Goal: Transaction & Acquisition: Purchase product/service

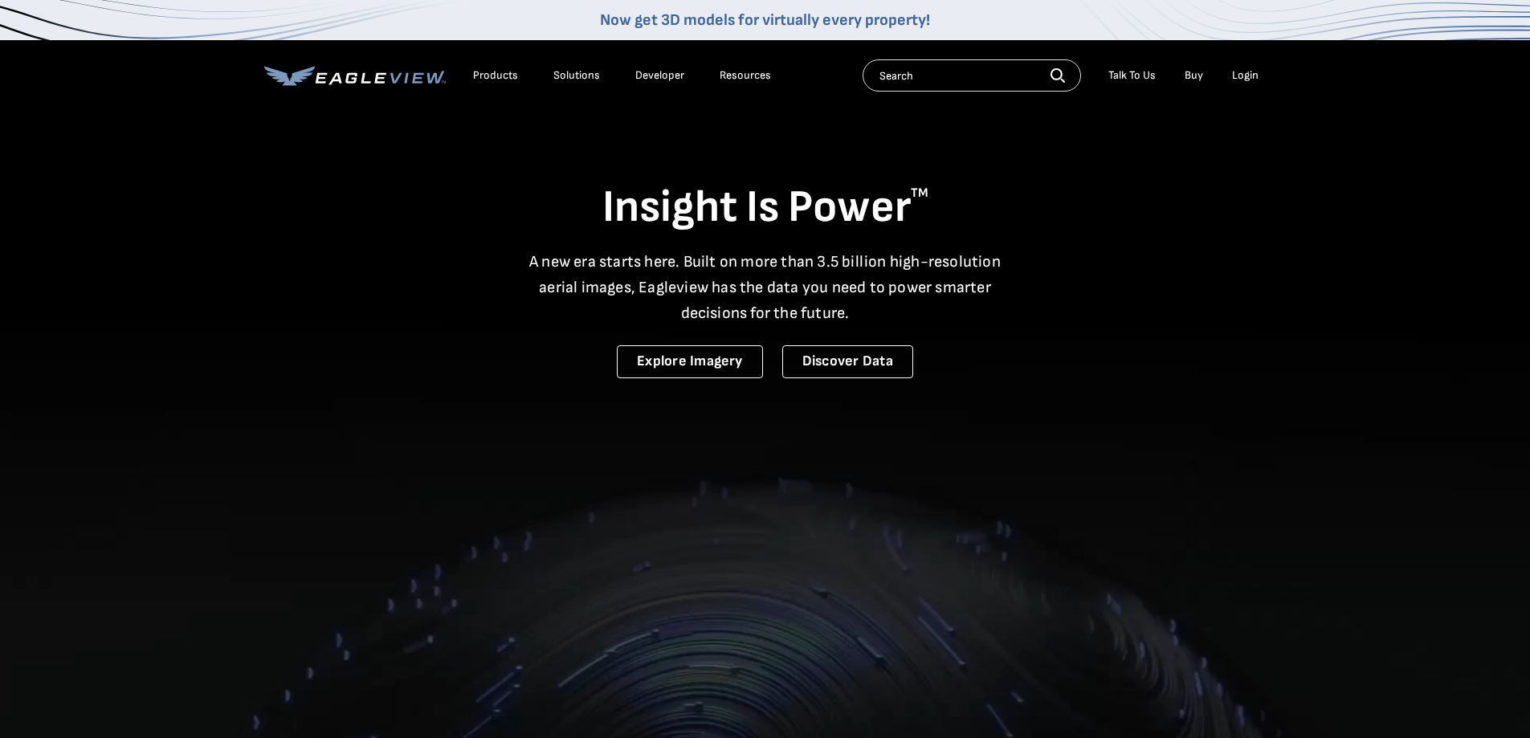
click at [1239, 74] on div "Login" at bounding box center [1245, 75] width 27 height 14
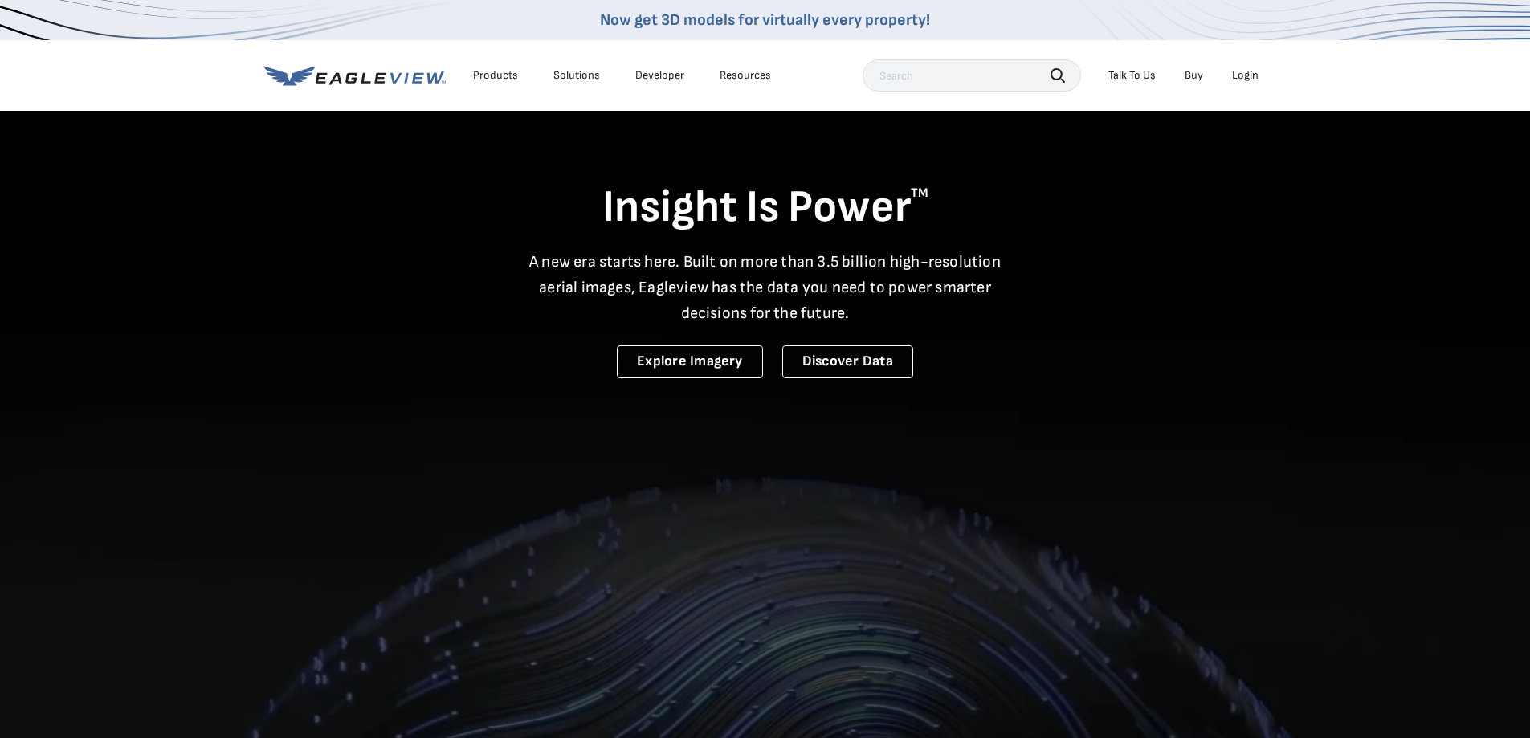
click at [1239, 76] on div "Login" at bounding box center [1245, 75] width 27 height 14
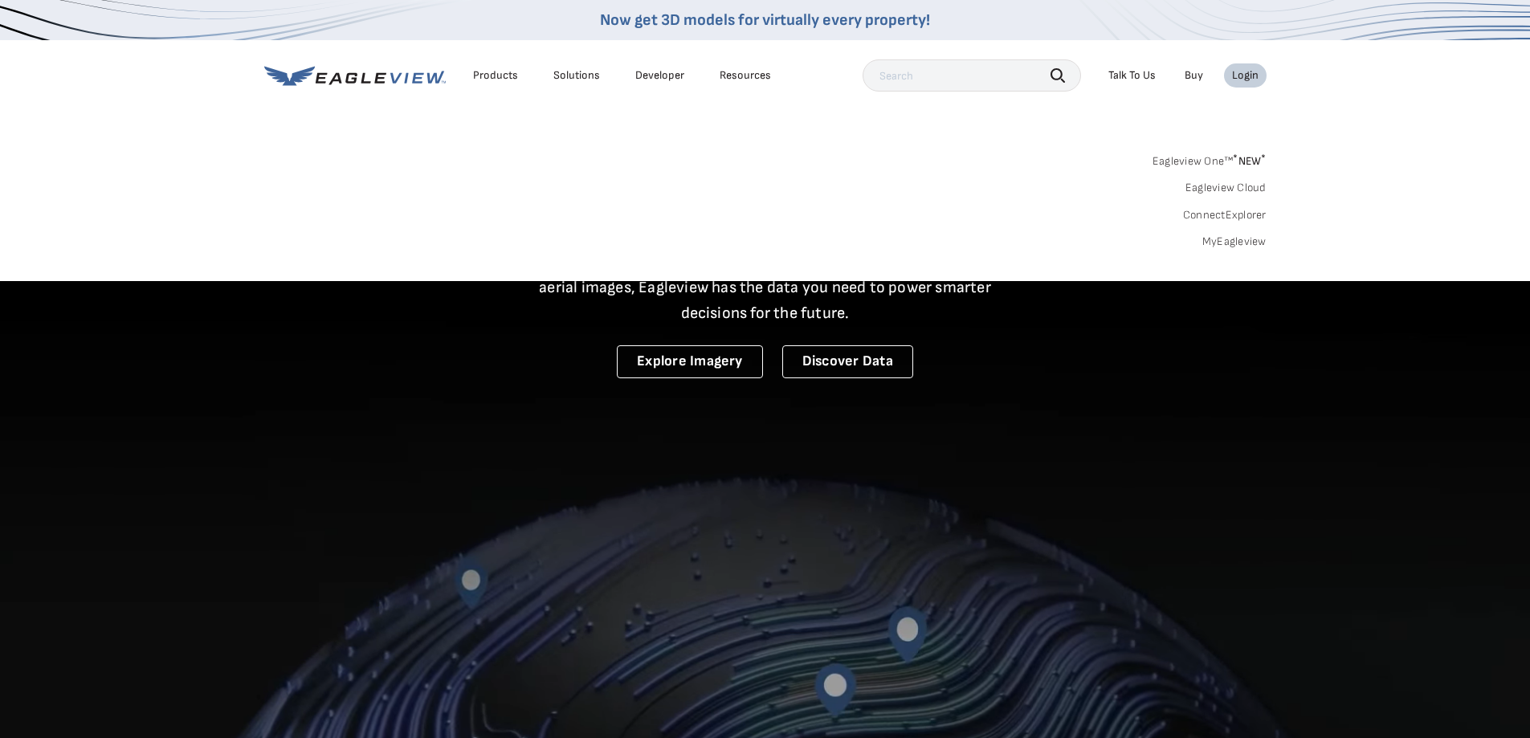
click at [1245, 243] on link "MyEagleview" at bounding box center [1234, 242] width 64 height 14
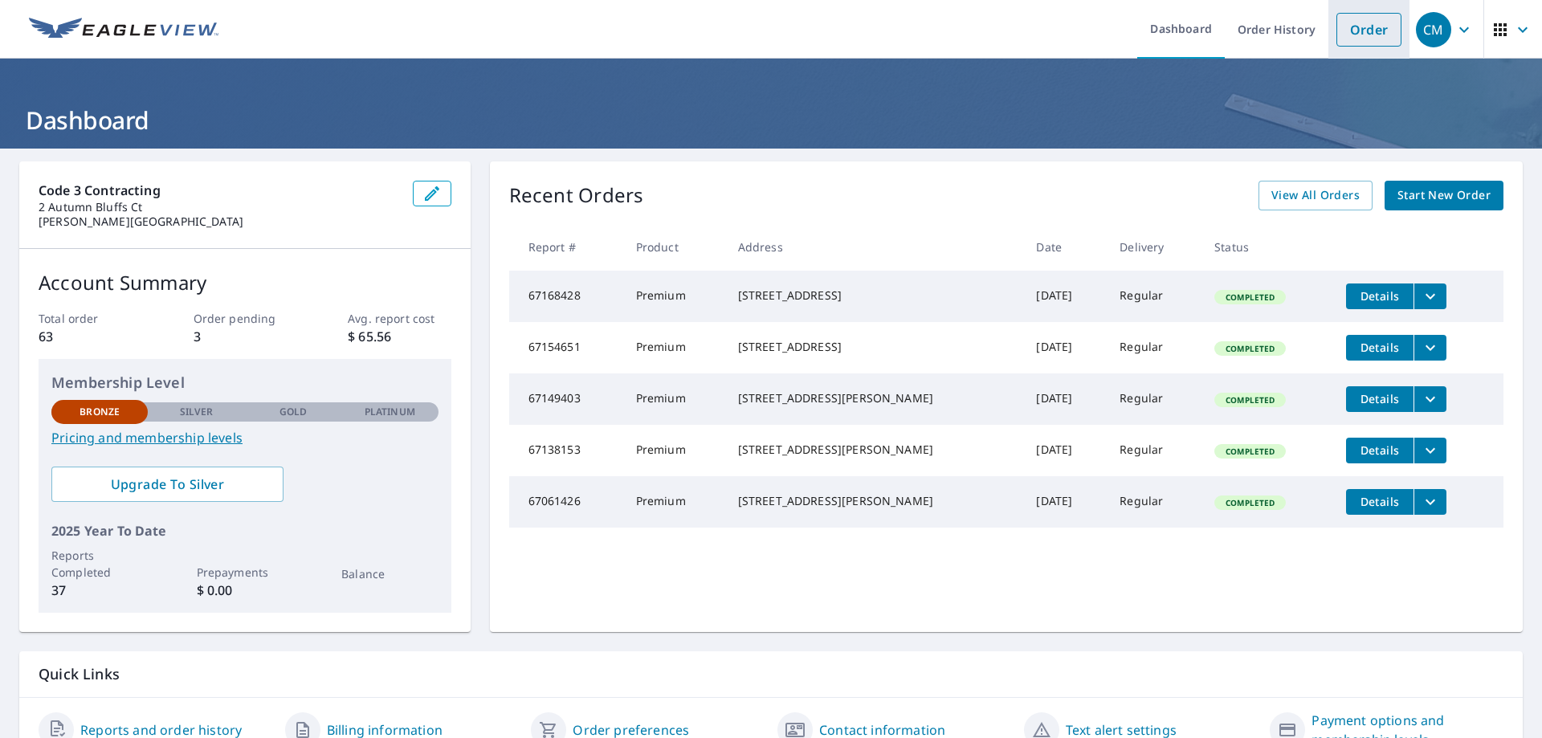
click at [1347, 32] on link "Order" at bounding box center [1369, 30] width 65 height 34
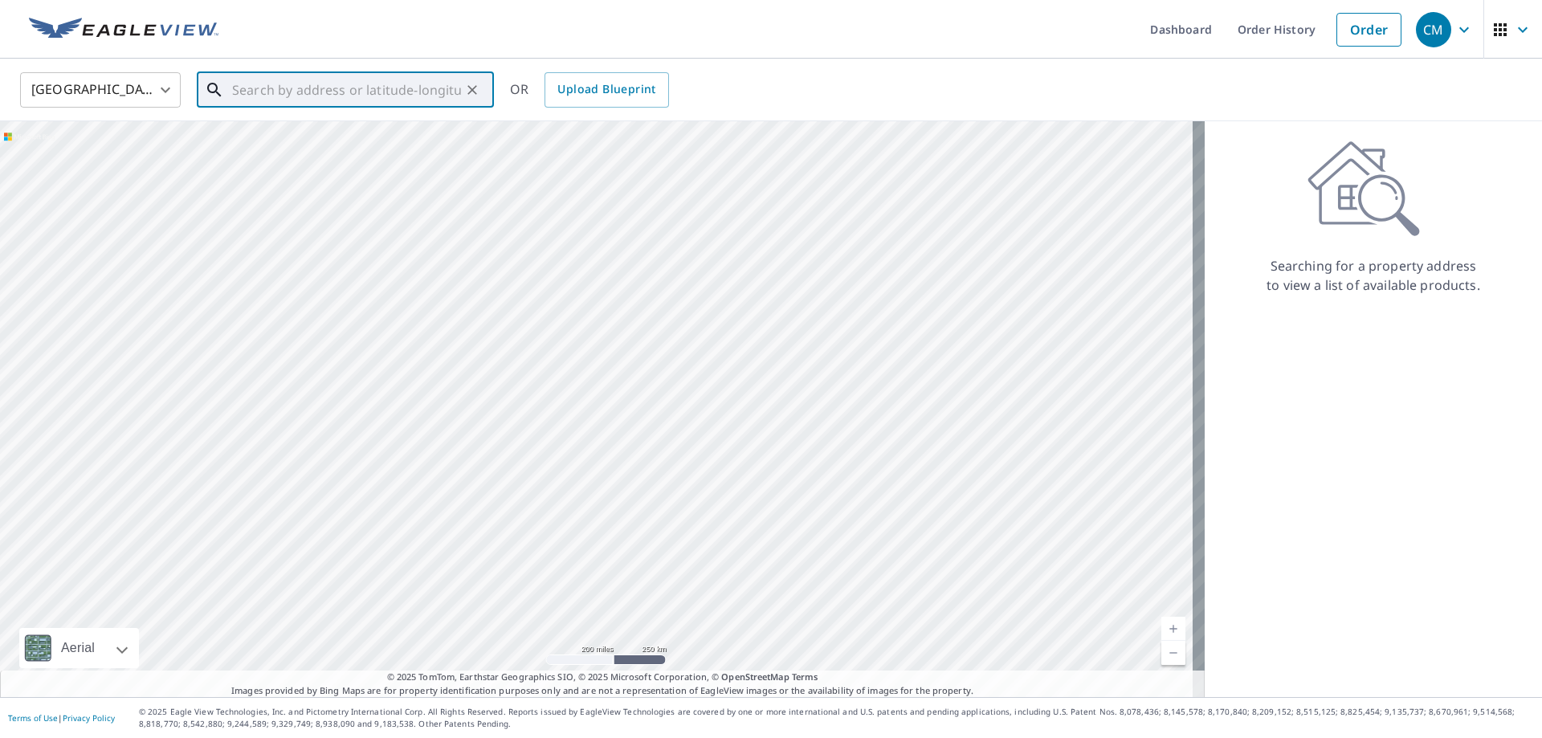
click at [271, 83] on input "text" at bounding box center [346, 89] width 229 height 45
click at [335, 155] on p "Saint Louis, MO 63124" at bounding box center [355, 154] width 252 height 16
type input "26 Midpark Ln Saint Louis, MO 63124"
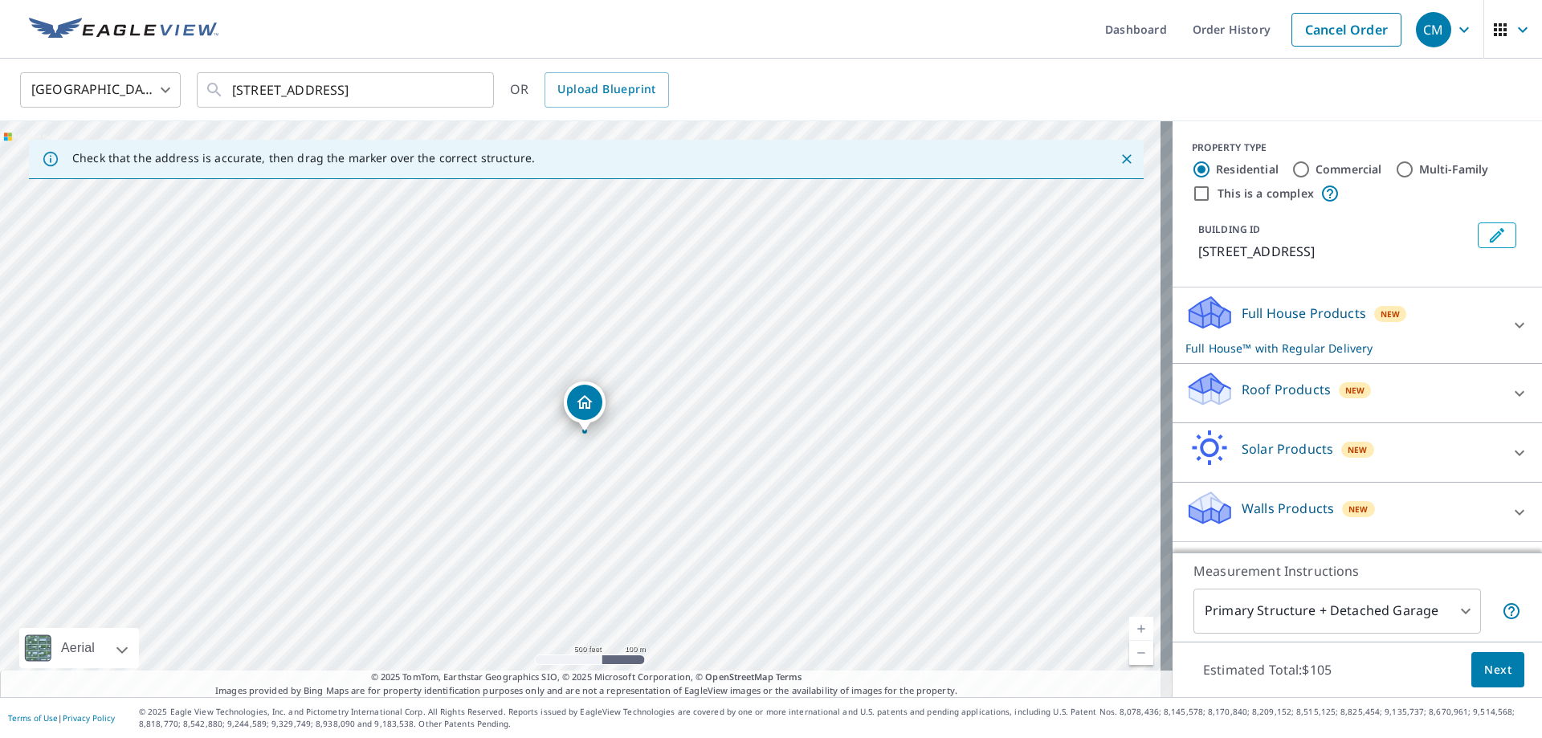
click at [1441, 316] on div "Full House Products New Full House™ with Regular Delivery" at bounding box center [1343, 325] width 315 height 63
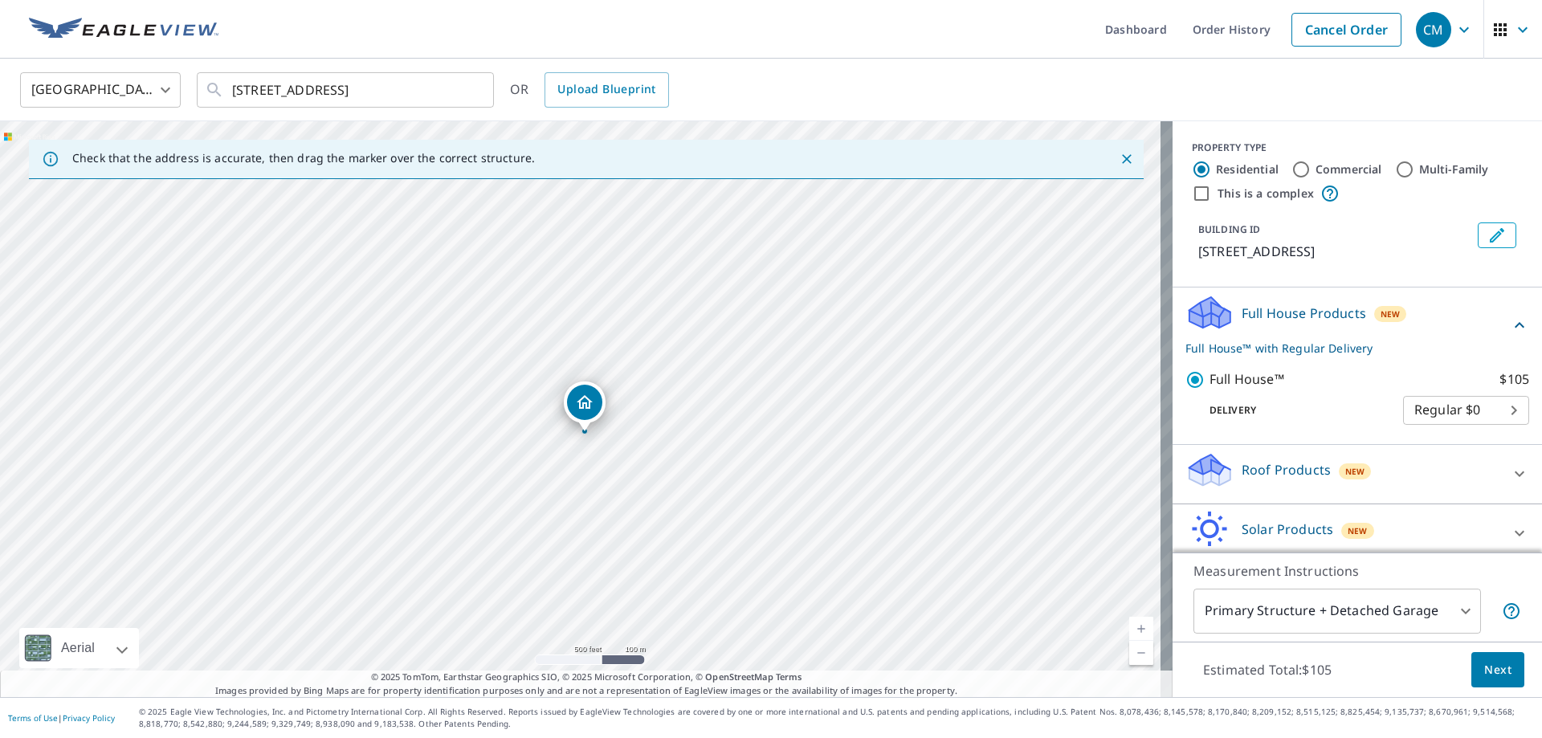
click at [1379, 483] on div "Roof Products New" at bounding box center [1343, 474] width 315 height 46
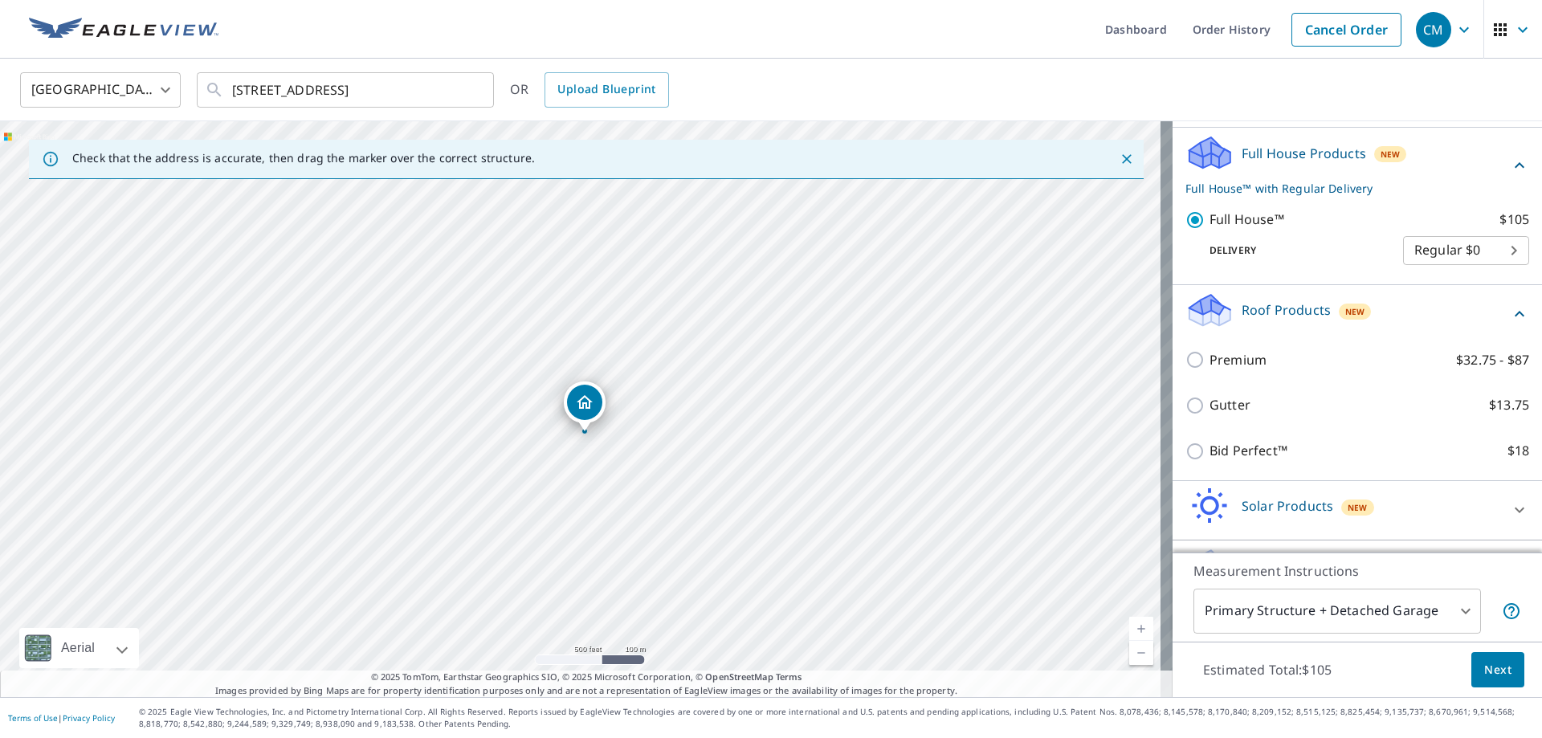
scroll to position [201, 0]
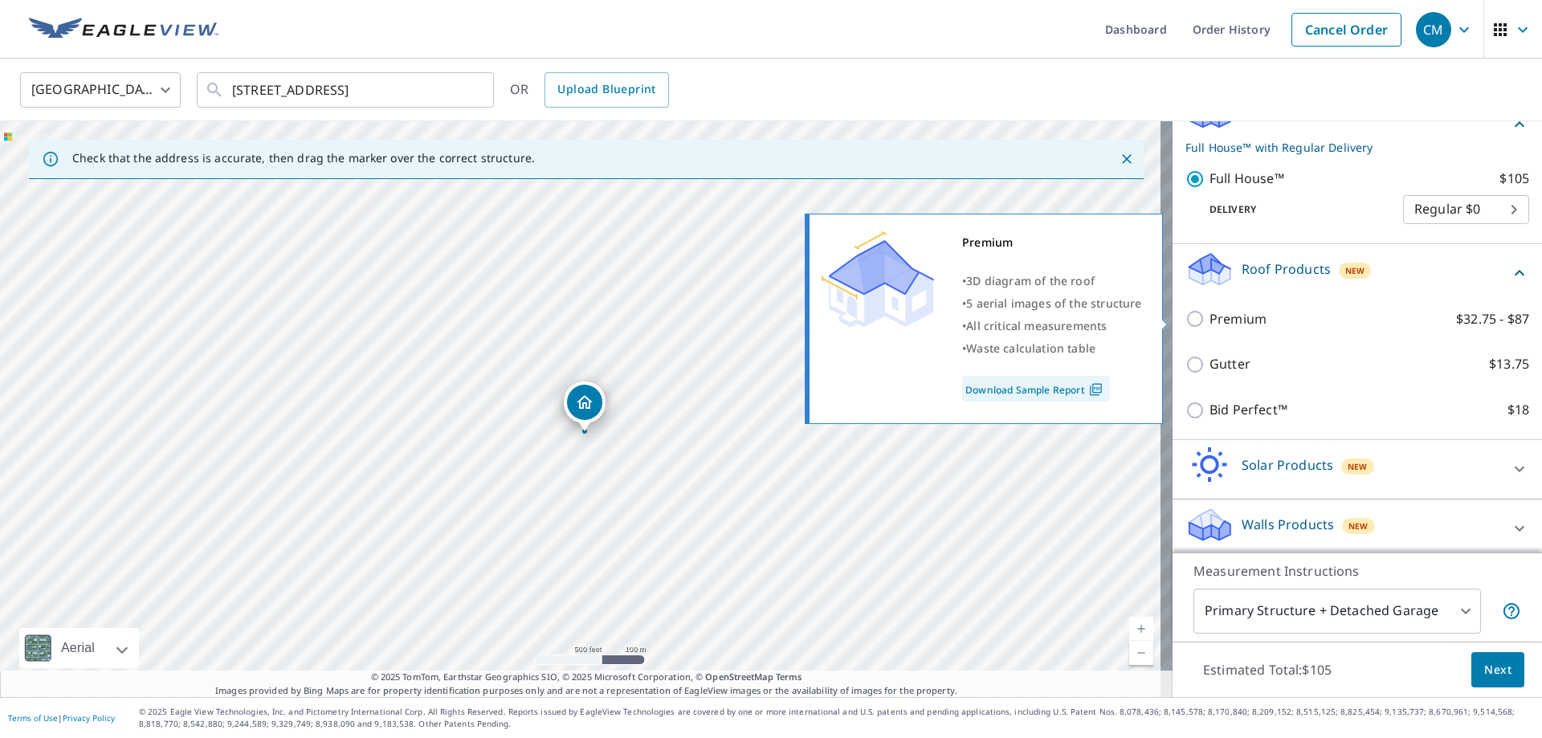
click at [1186, 318] on input "Premium $32.75 - $87" at bounding box center [1198, 318] width 24 height 19
checkbox input "true"
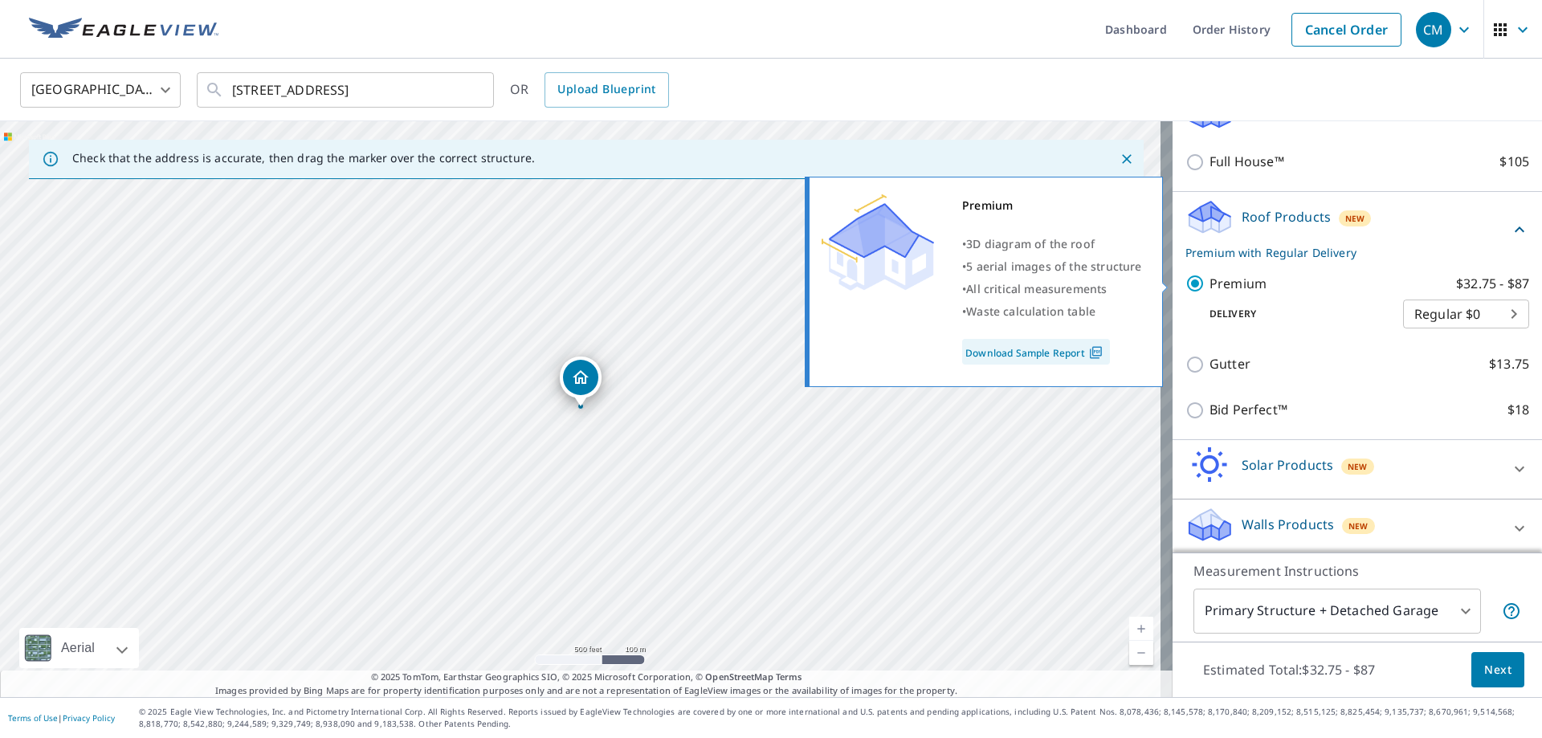
checkbox input "false"
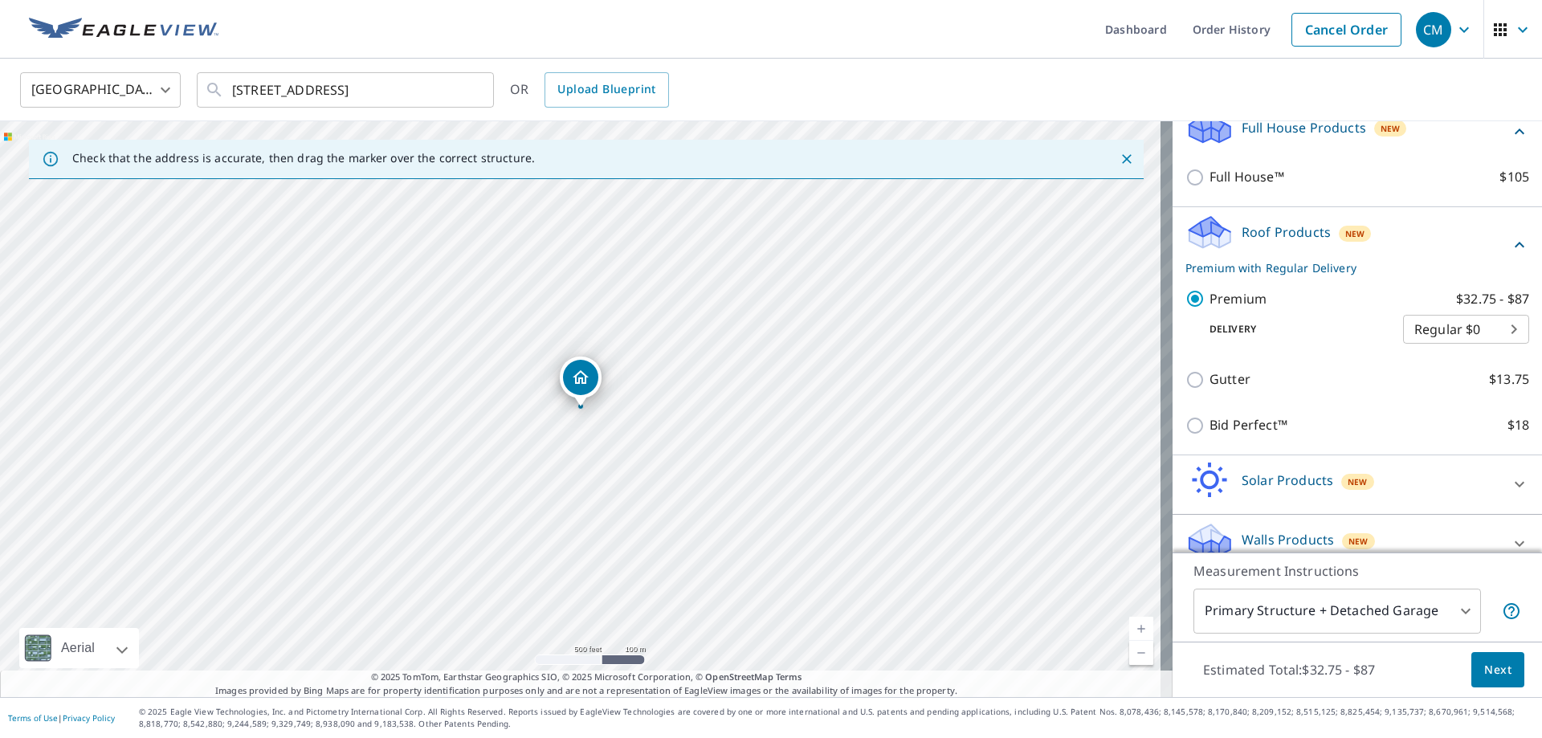
scroll to position [207, 0]
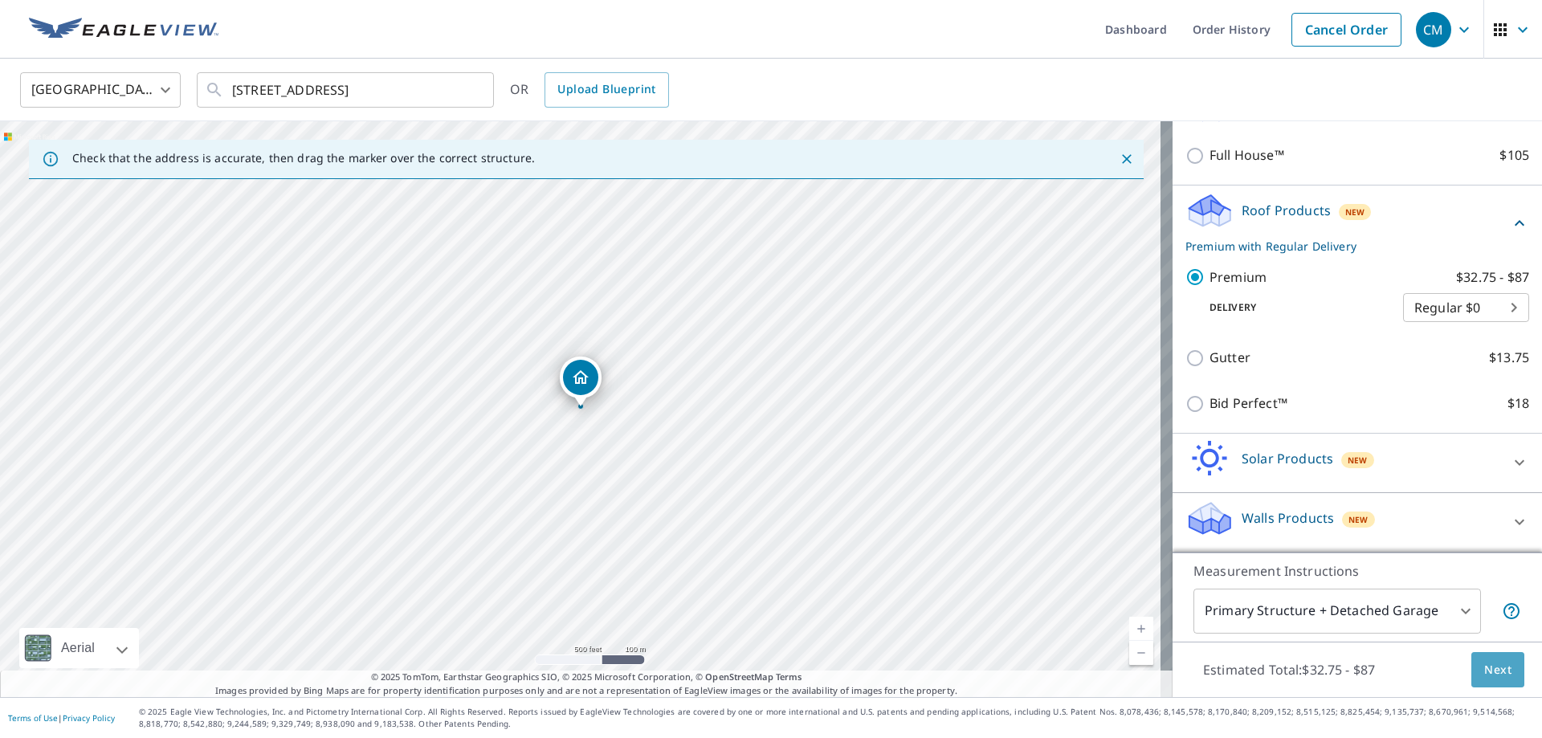
click at [1488, 668] on span "Next" at bounding box center [1497, 670] width 27 height 20
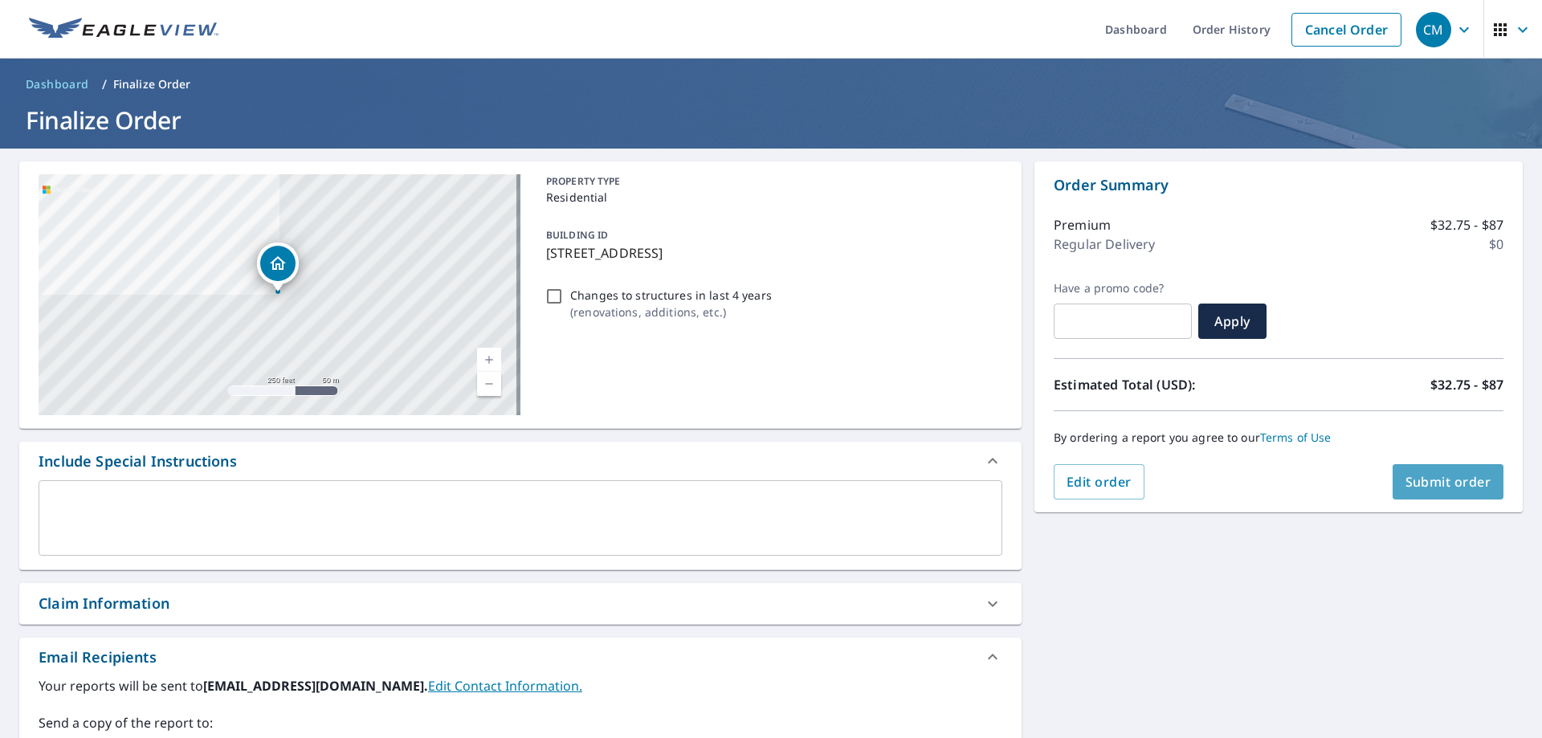
click at [1451, 480] on span "Submit order" at bounding box center [1449, 482] width 86 height 18
